Goal: Information Seeking & Learning: Learn about a topic

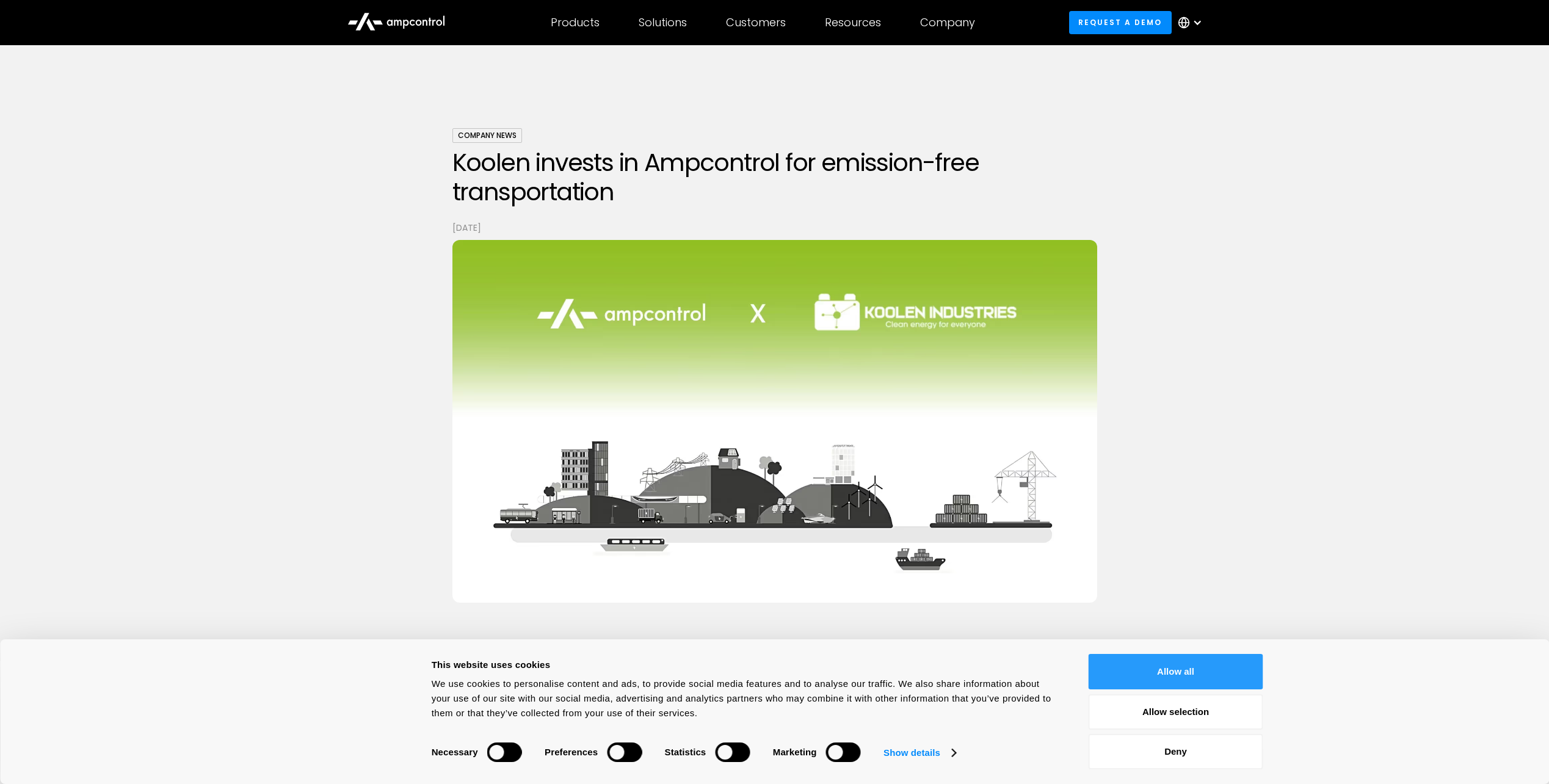
click at [1131, 660] on button "Allow all" at bounding box center [1175, 671] width 174 height 35
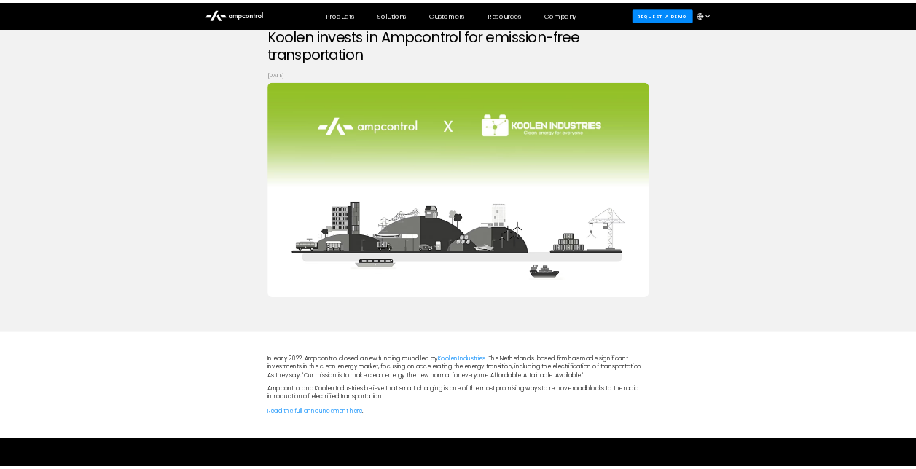
scroll to position [146, 0]
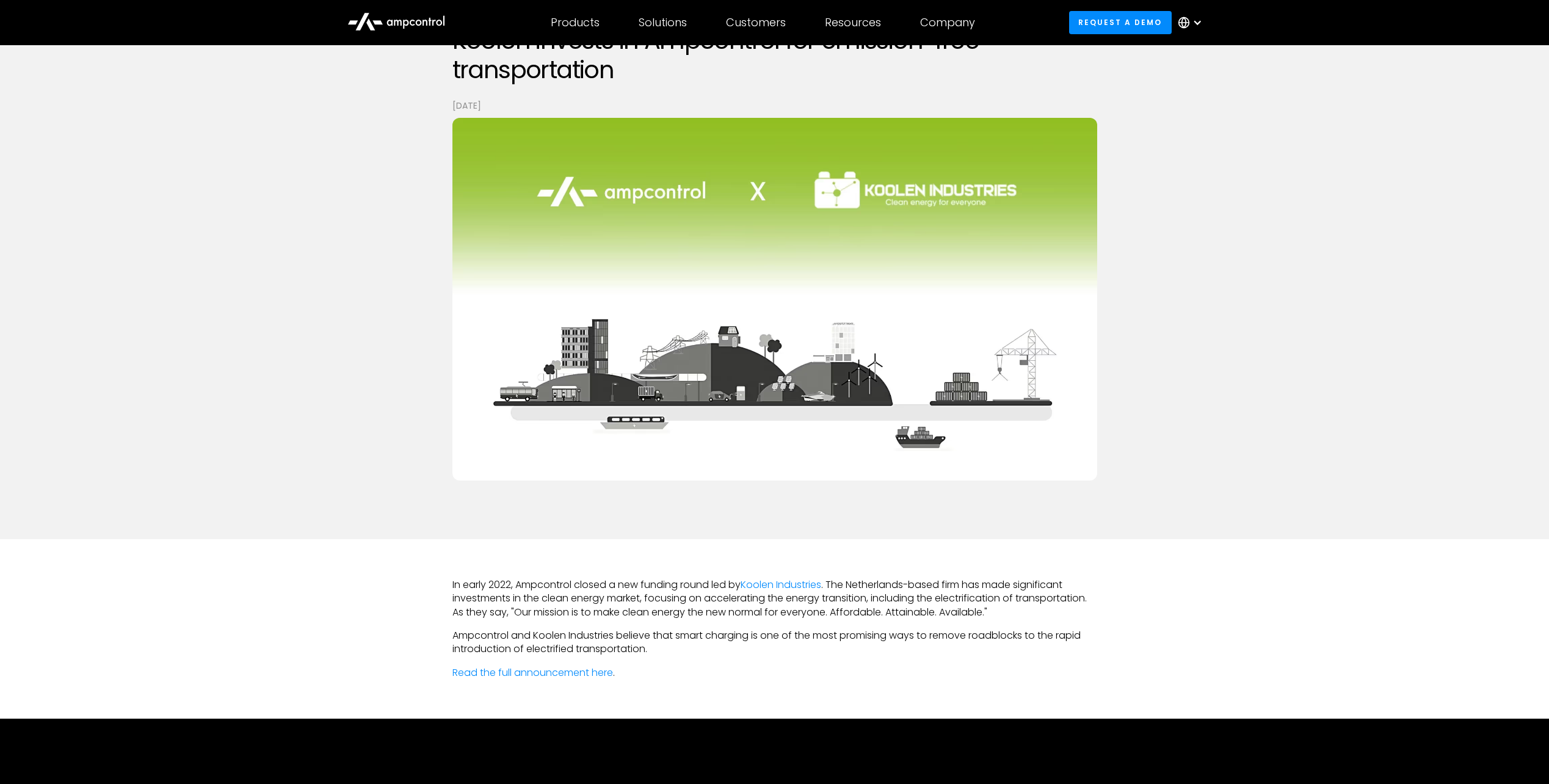
click at [537, 584] on p "In early 2022, Ampcontrol closed a new funding round led by Koolen Industries .…" at bounding box center [774, 598] width 644 height 41
copy p "Ampcontrol"
click at [622, 587] on p "In early 2022, Ampcontrol closed a new funding round led by Koolen Industries .…" at bounding box center [774, 598] width 644 height 41
drag, startPoint x: 852, startPoint y: 579, endPoint x: 905, endPoint y: 585, distance: 53.3
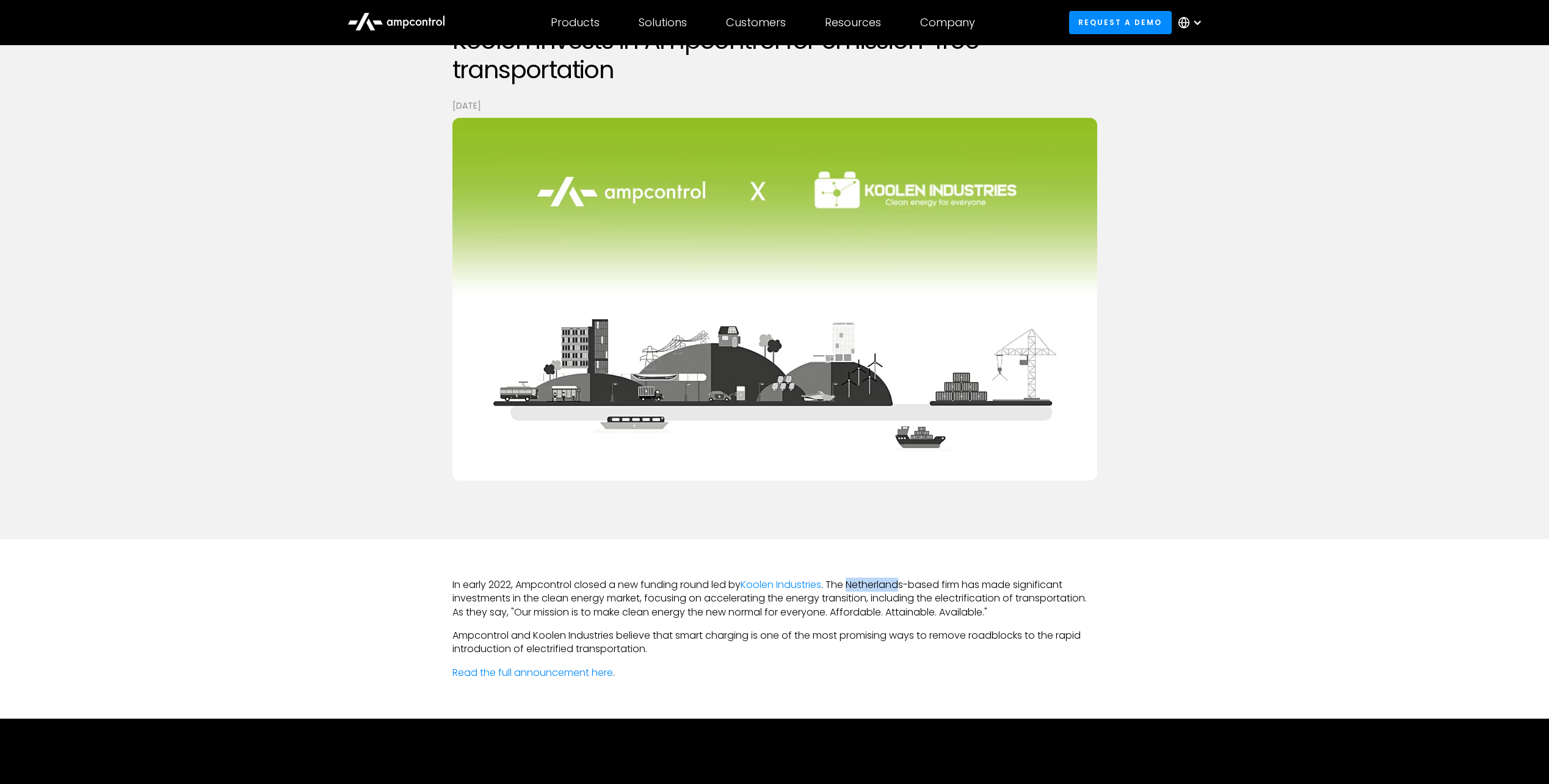
click at [905, 585] on p "In early 2022, Ampcontrol closed a new funding round led by Koolen Industries .…" at bounding box center [774, 598] width 644 height 41
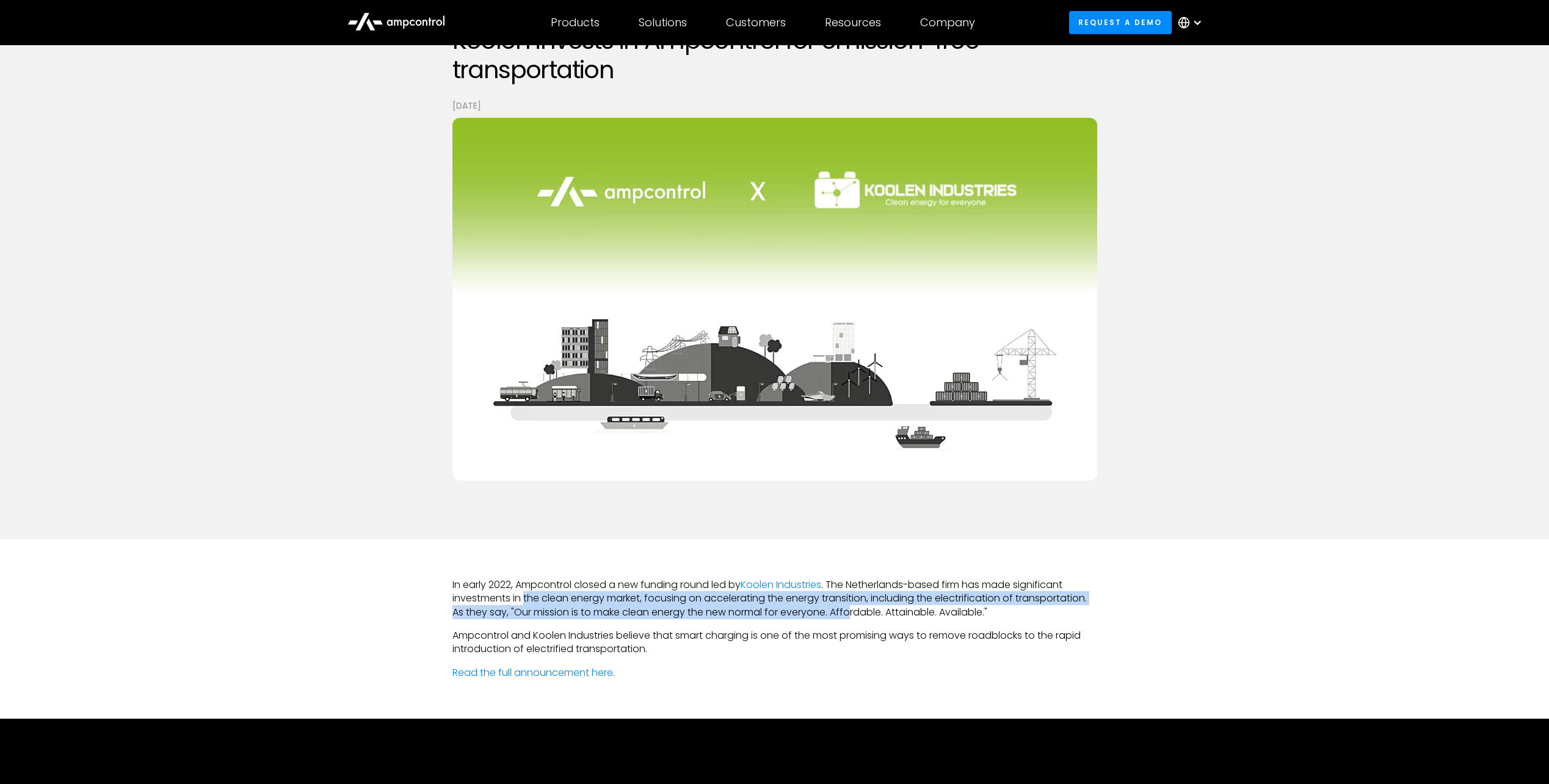
drag, startPoint x: 525, startPoint y: 601, endPoint x: 854, endPoint y: 606, distance: 329.0
click at [854, 606] on p "In early 2022, Ampcontrol closed a new funding round led by Koolen Industries .…" at bounding box center [774, 598] width 644 height 41
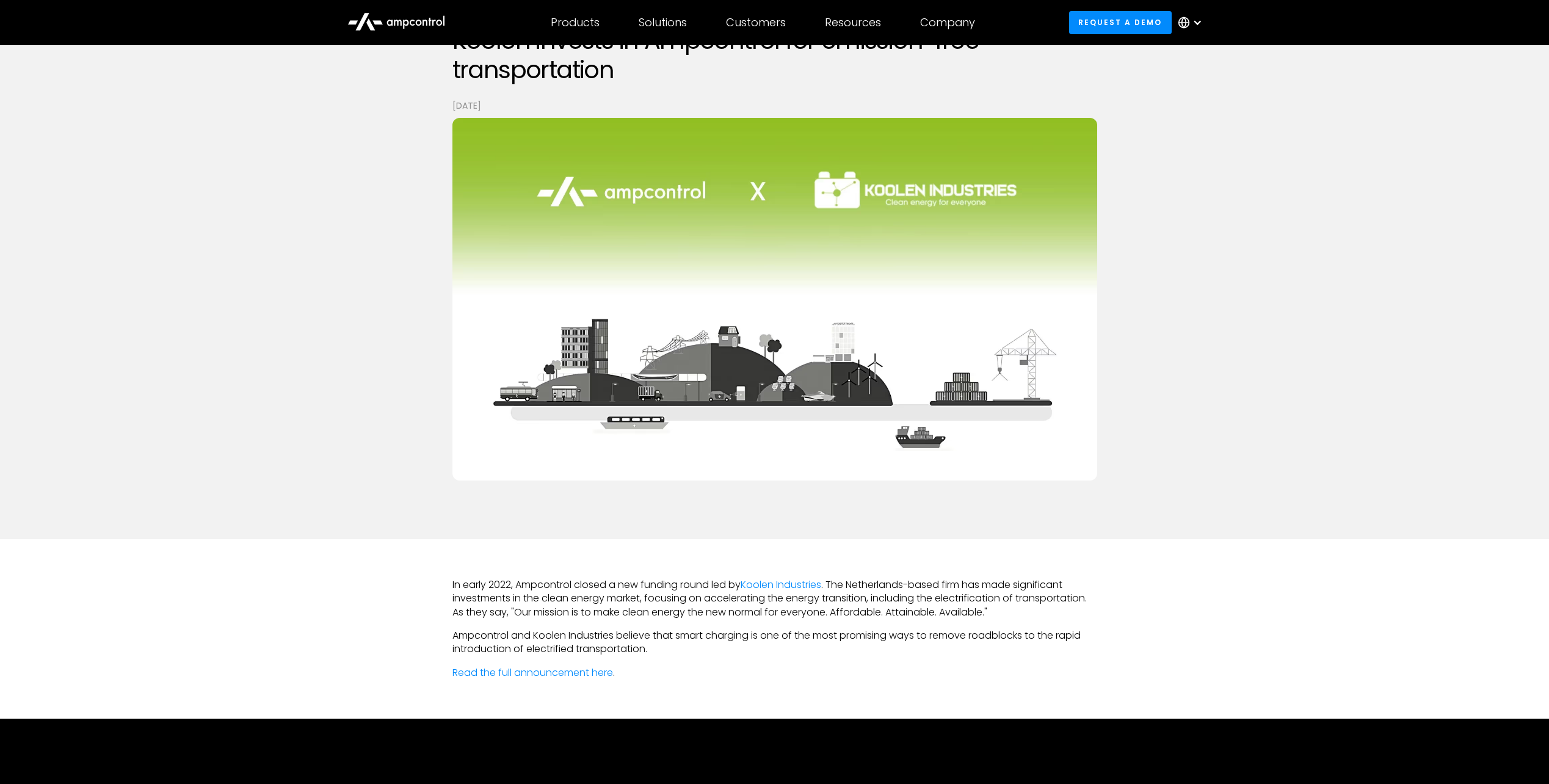
click at [566, 631] on p "Ampcontrol and Koolen Industries believe that smart charging is one of the most…" at bounding box center [774, 642] width 644 height 28
click at [524, 665] on link "Read the full announcement here" at bounding box center [533, 672] width 161 height 14
